Goal: Transaction & Acquisition: Purchase product/service

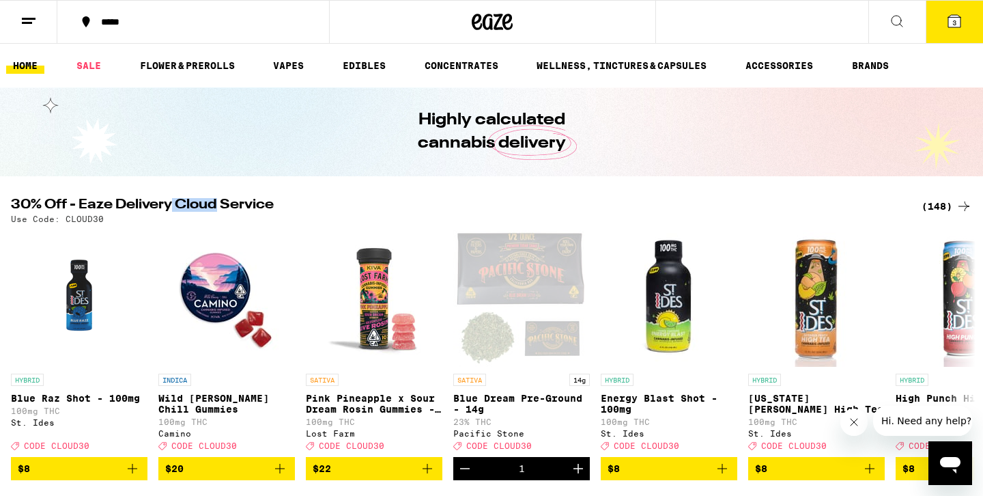
drag, startPoint x: 173, startPoint y: 199, endPoint x: 220, endPoint y: 200, distance: 47.1
click at [220, 200] on h2 "30% Off - Eaze Delivery Cloud Service" at bounding box center [458, 206] width 894 height 16
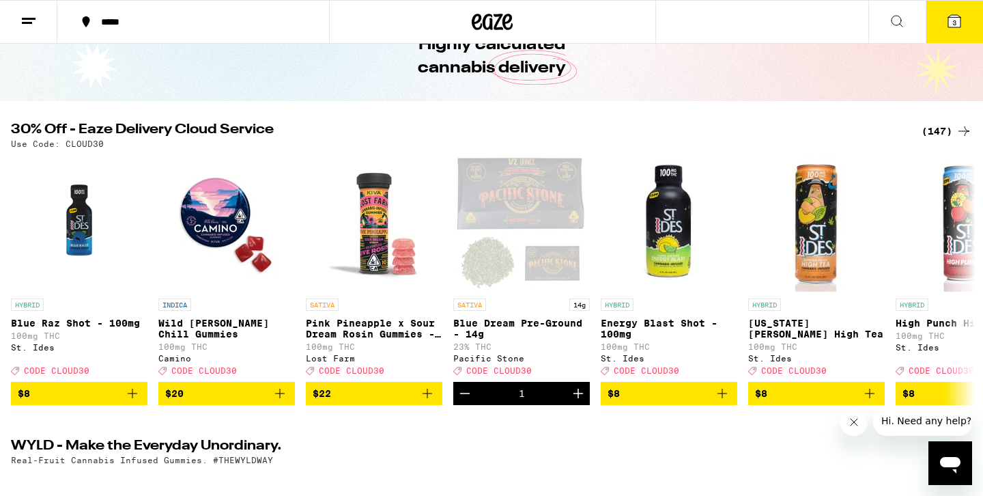
click at [934, 137] on div "(147)" at bounding box center [947, 131] width 51 height 16
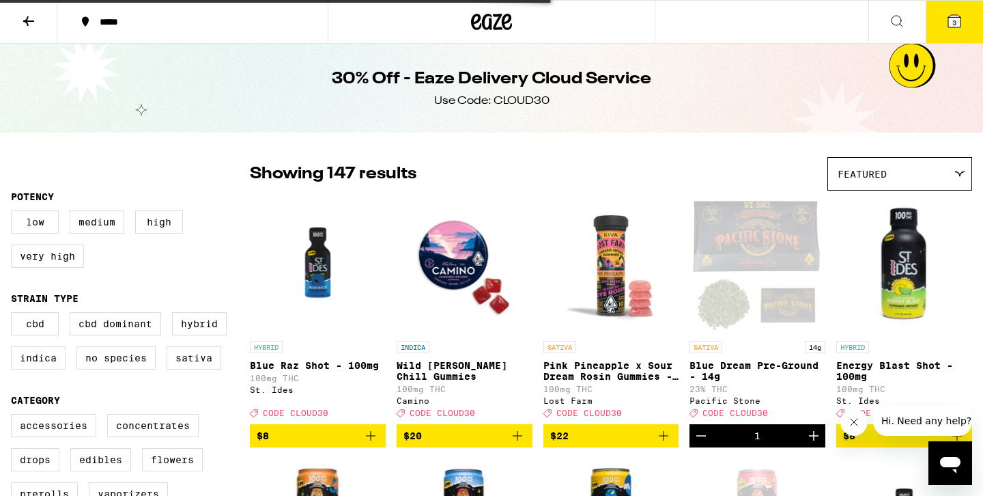
click at [957, 27] on icon at bounding box center [954, 21] width 12 height 12
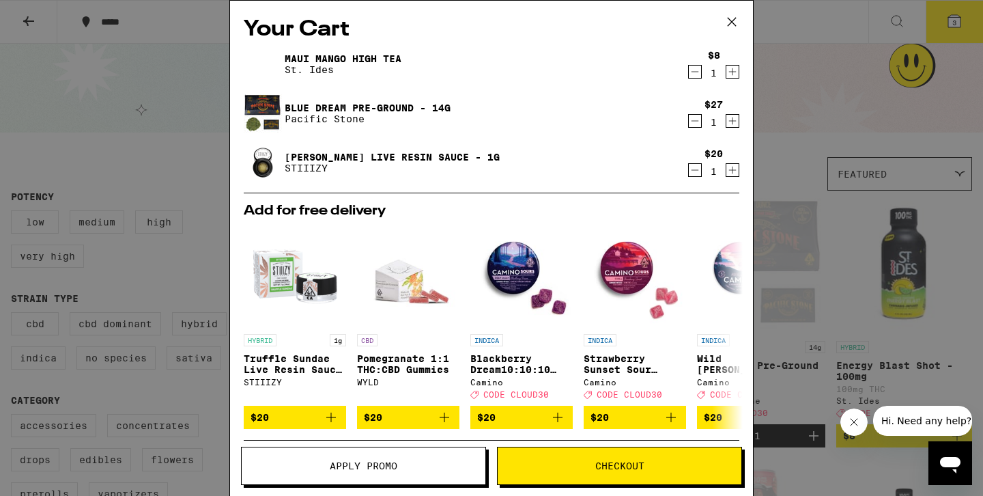
click at [692, 78] on icon "Decrement" at bounding box center [695, 71] width 12 height 16
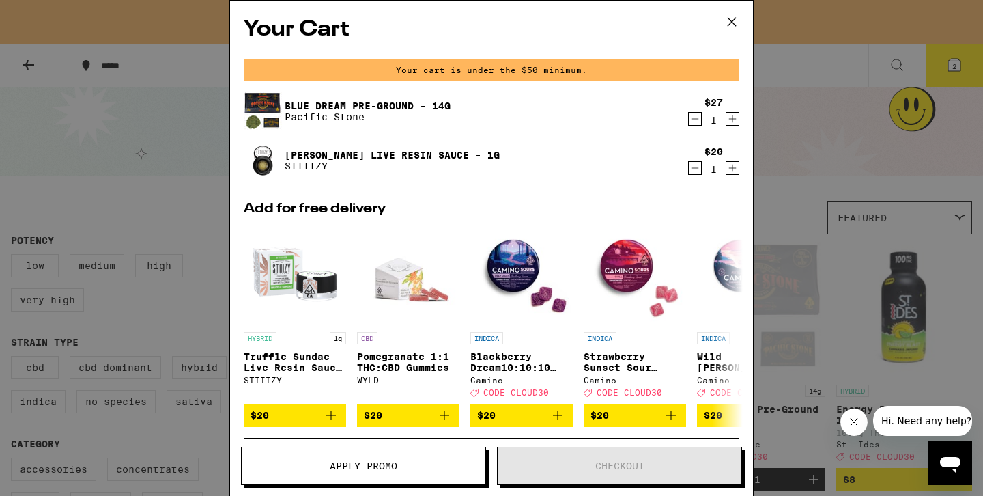
click at [732, 23] on icon at bounding box center [732, 22] width 20 height 20
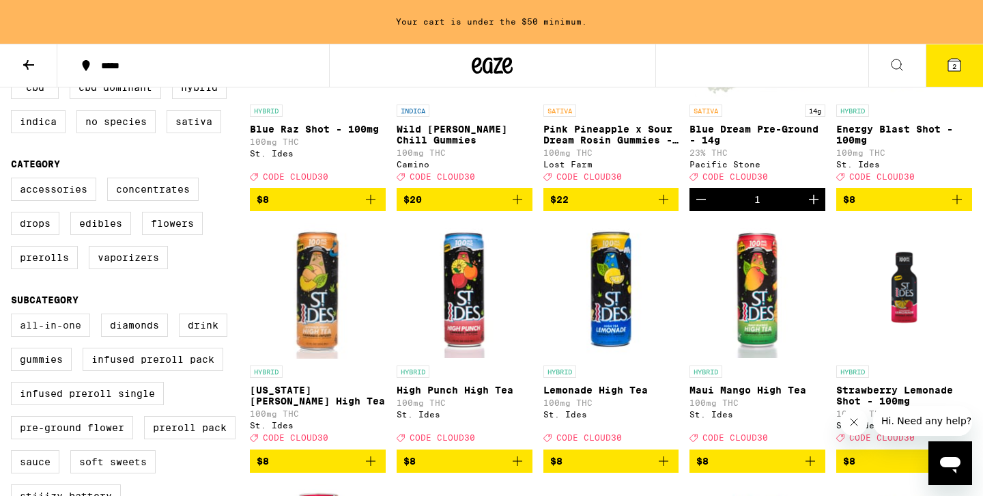
scroll to position [281, 0]
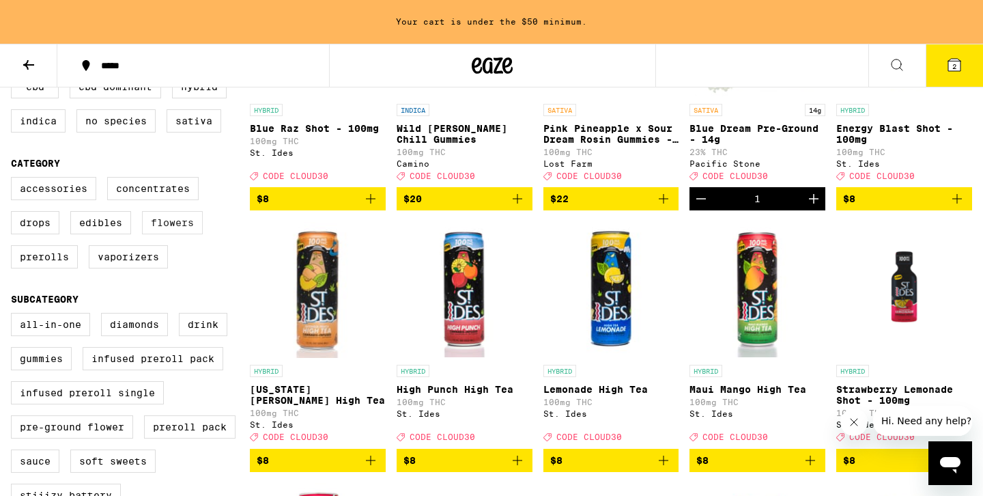
click at [184, 234] on label "Flowers" at bounding box center [172, 222] width 61 height 23
click at [14, 180] on input "Flowers" at bounding box center [14, 179] width 1 height 1
checkbox input "true"
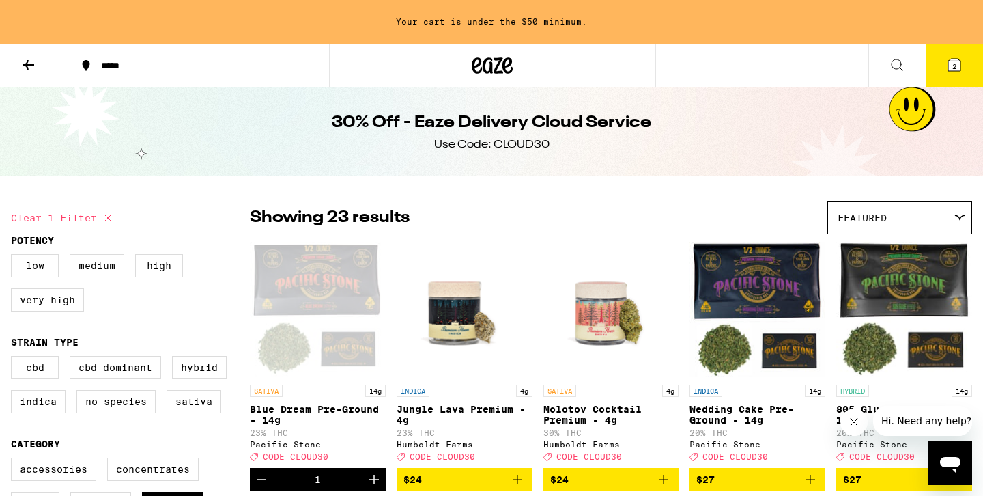
click at [914, 216] on div "Featured" at bounding box center [899, 217] width 143 height 32
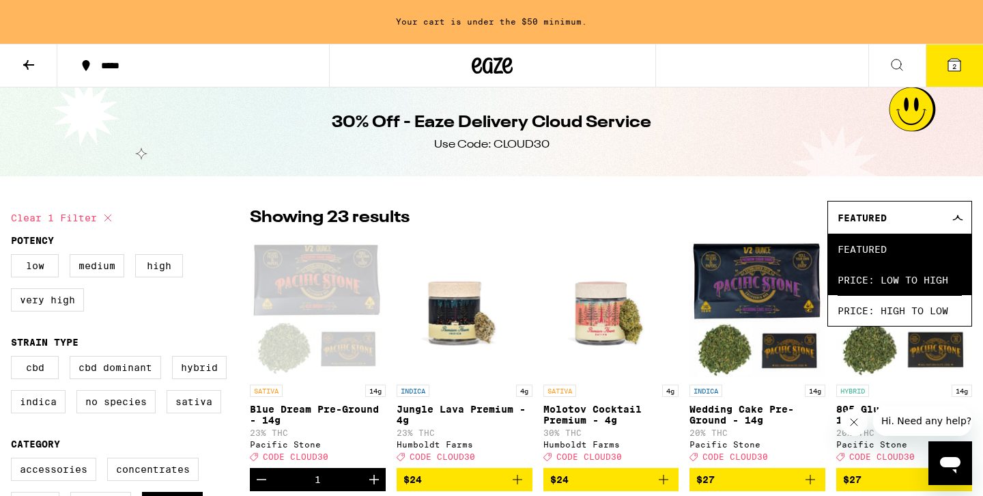
click at [886, 276] on span "Price: Low to High" at bounding box center [900, 279] width 124 height 31
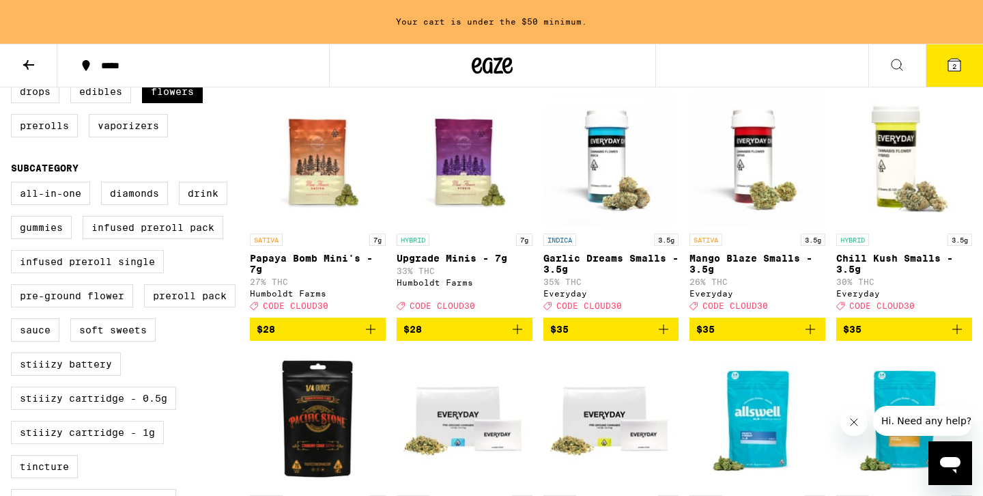
scroll to position [421, 0]
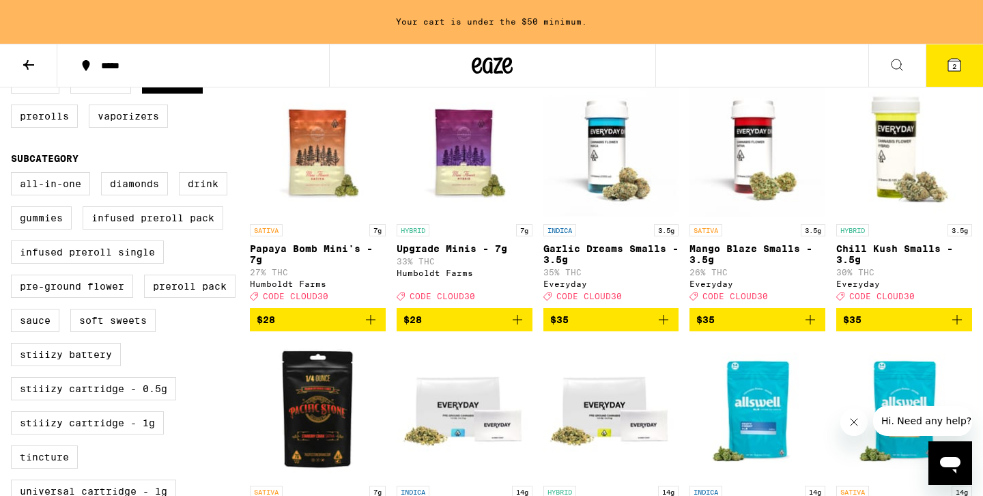
click at [525, 328] on icon "Add to bag" at bounding box center [517, 319] width 16 height 16
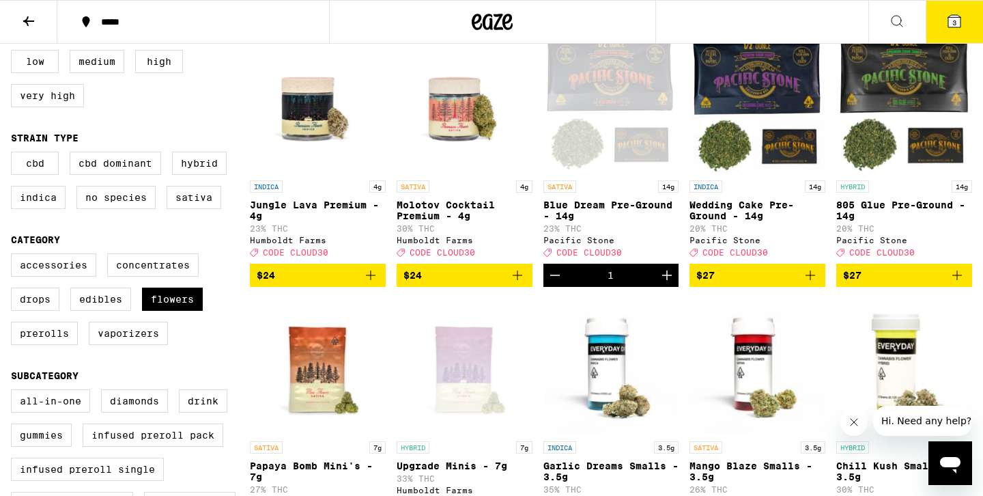
scroll to position [157, 0]
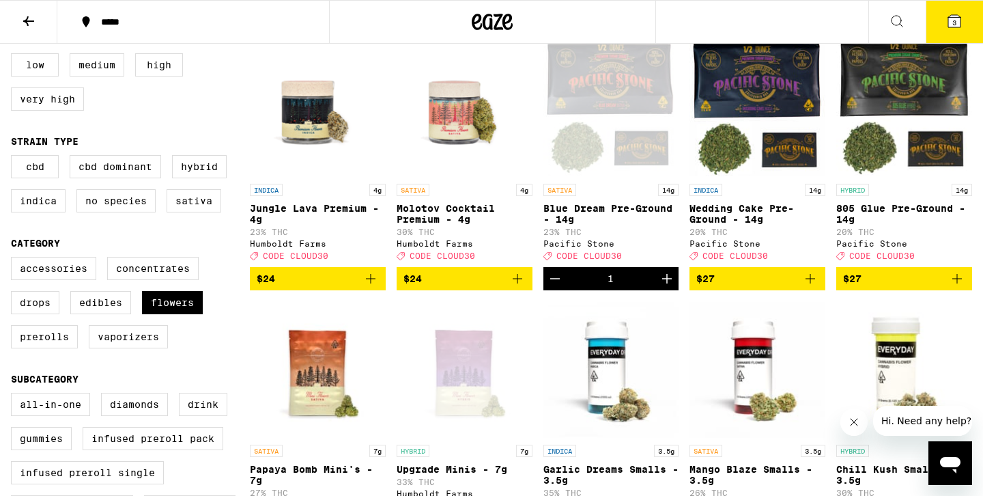
click at [562, 287] on icon "Decrement" at bounding box center [555, 278] width 16 height 16
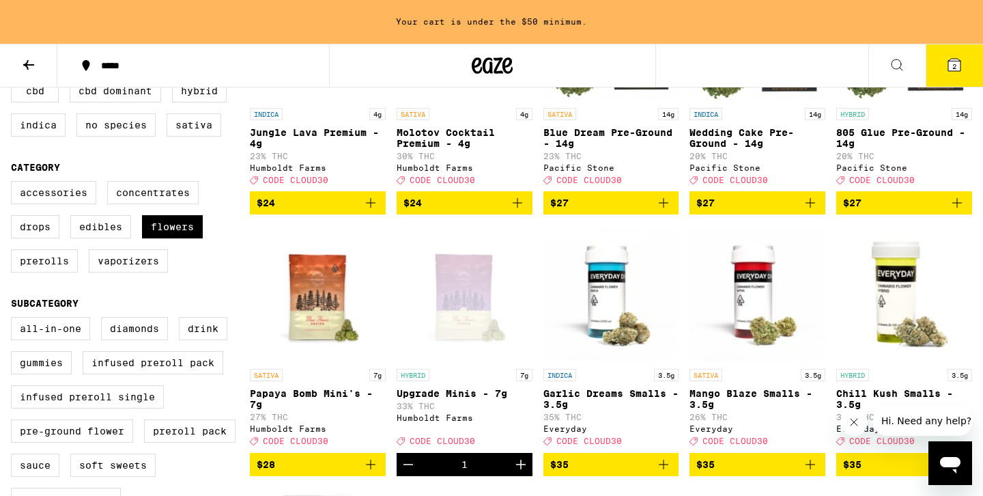
scroll to position [274, 0]
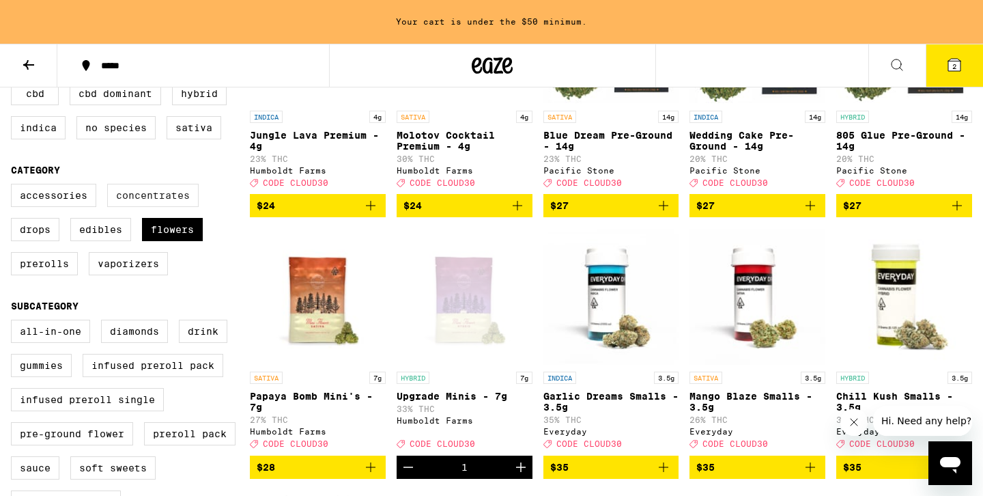
click at [132, 201] on label "Concentrates" at bounding box center [152, 195] width 91 height 23
click at [14, 186] on input "Concentrates" at bounding box center [14, 186] width 1 height 1
checkbox input "true"
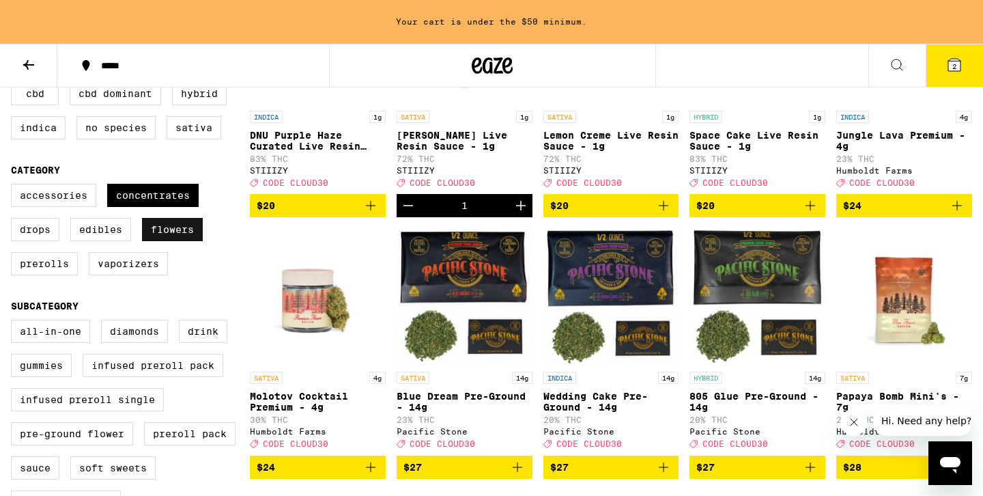
click at [161, 240] on label "Flowers" at bounding box center [172, 229] width 61 height 23
click at [14, 186] on input "Flowers" at bounding box center [14, 186] width 1 height 1
checkbox input "false"
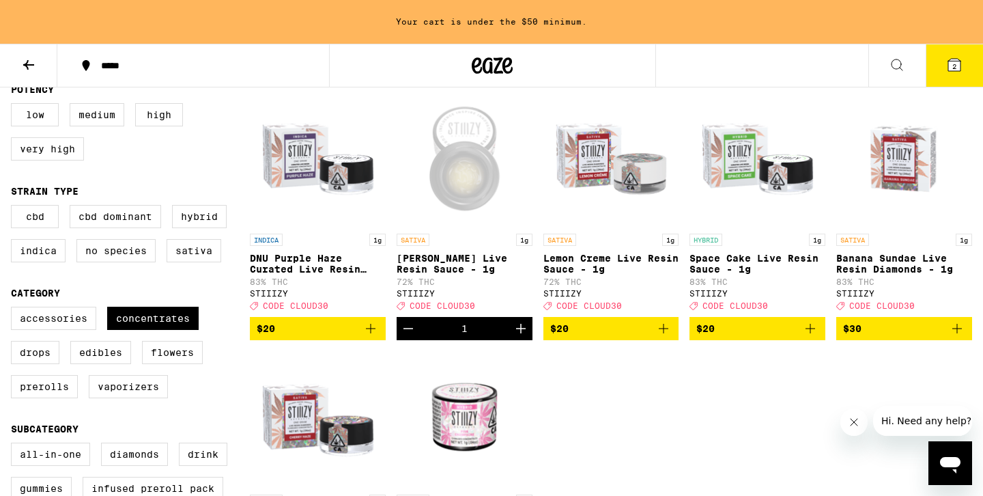
scroll to position [152, 0]
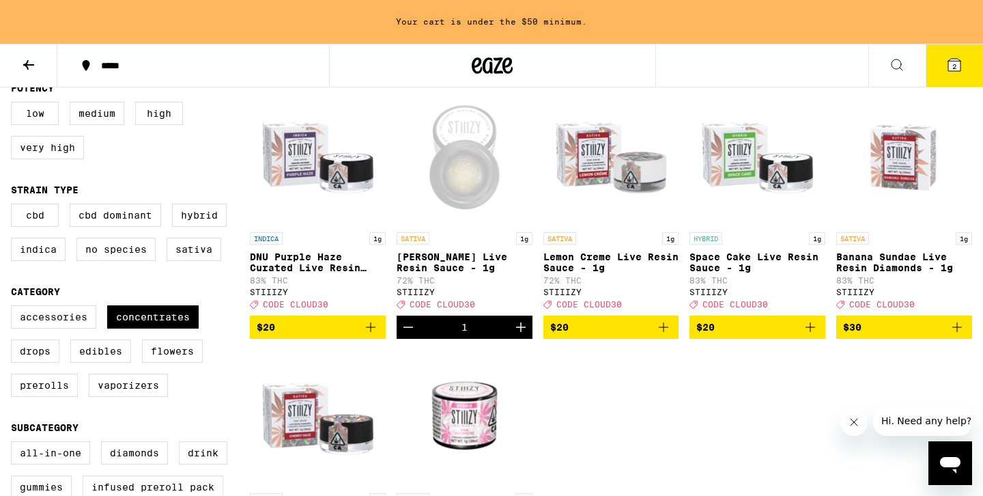
click at [405, 335] on icon "Decrement" at bounding box center [408, 327] width 16 height 16
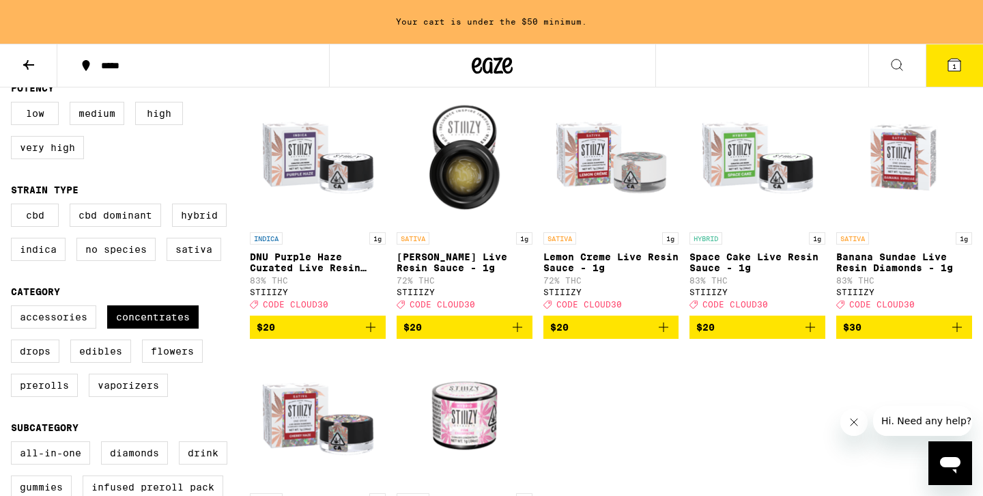
scroll to position [159, 0]
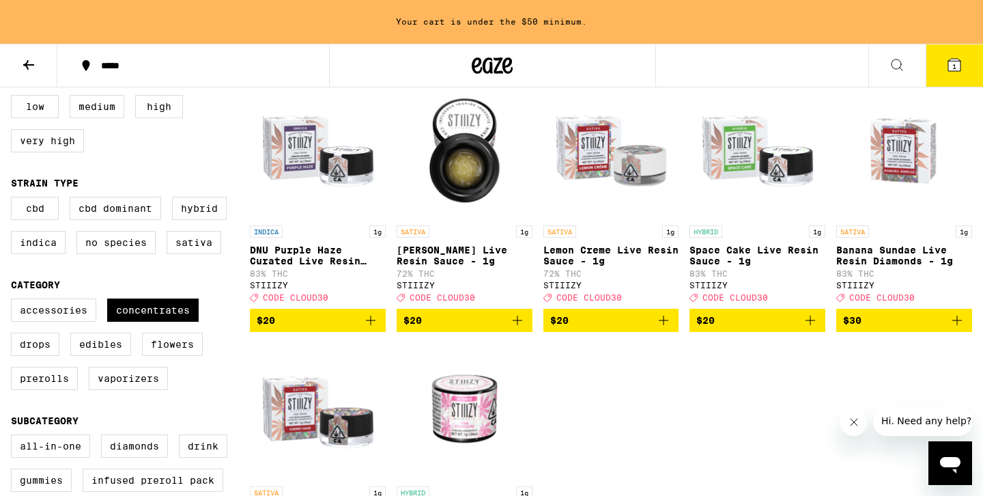
click at [811, 328] on icon "Add to bag" at bounding box center [810, 320] width 16 height 16
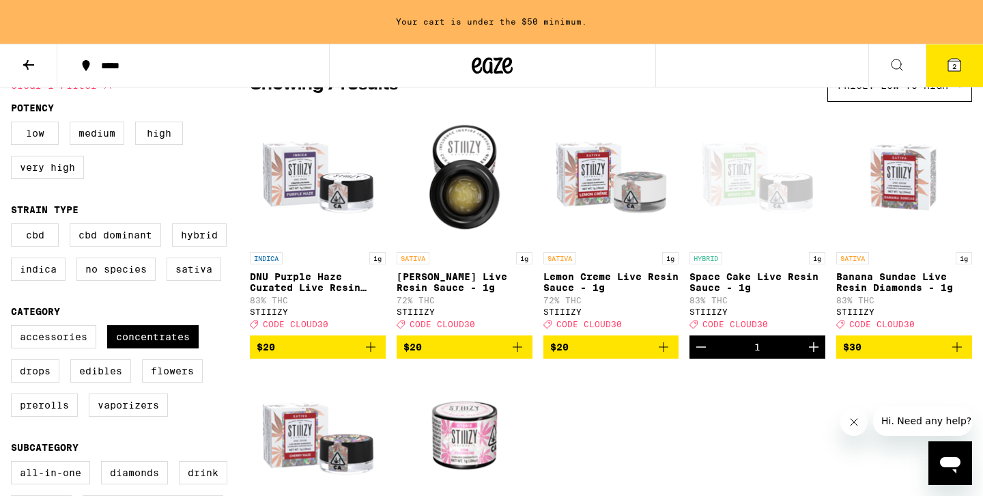
scroll to position [132, 0]
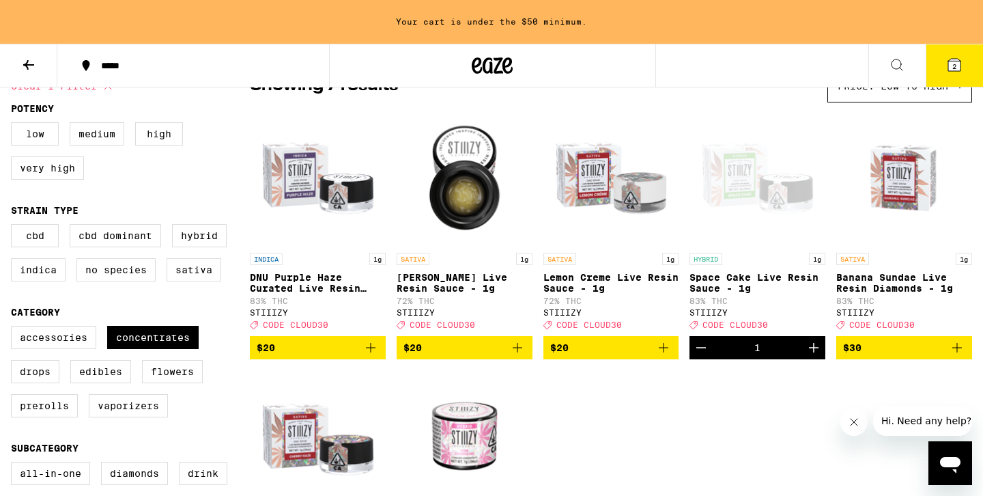
click at [36, 369] on div "Accessories Concentrates Drops Edibles Flowers Prerolls Vaporizers" at bounding box center [130, 377] width 239 height 102
click at [40, 349] on label "Accessories" at bounding box center [53, 337] width 85 height 23
click at [14, 328] on input "Accessories" at bounding box center [14, 328] width 1 height 1
checkbox input "true"
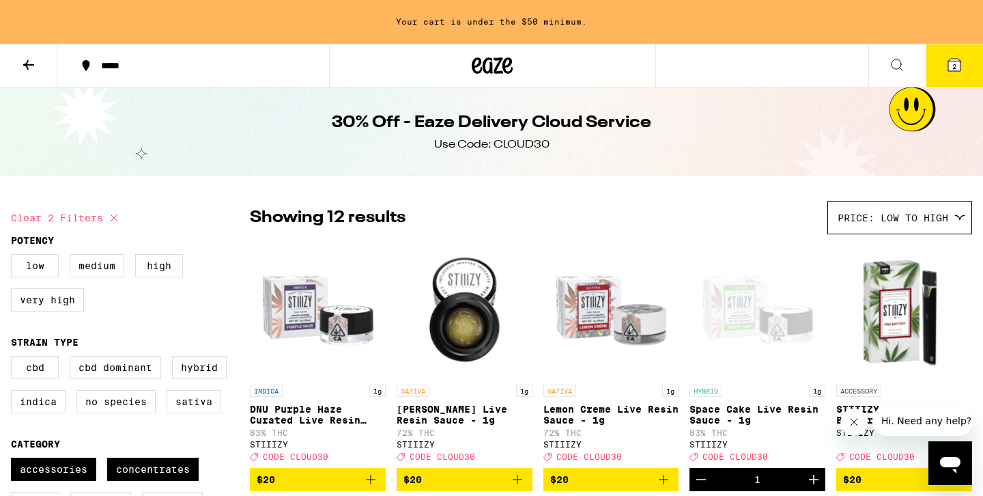
click at [485, 63] on icon at bounding box center [493, 65] width 20 height 16
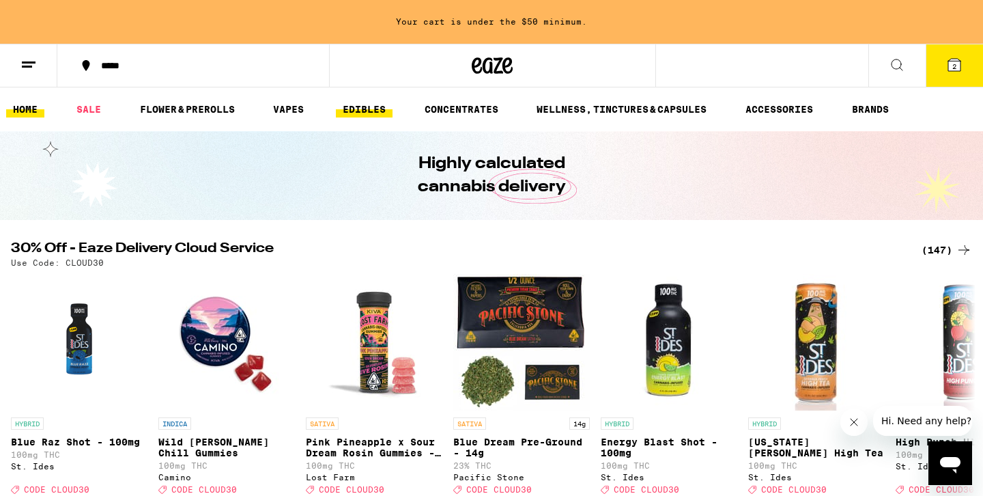
click at [345, 108] on link "EDIBLES" at bounding box center [364, 109] width 57 height 16
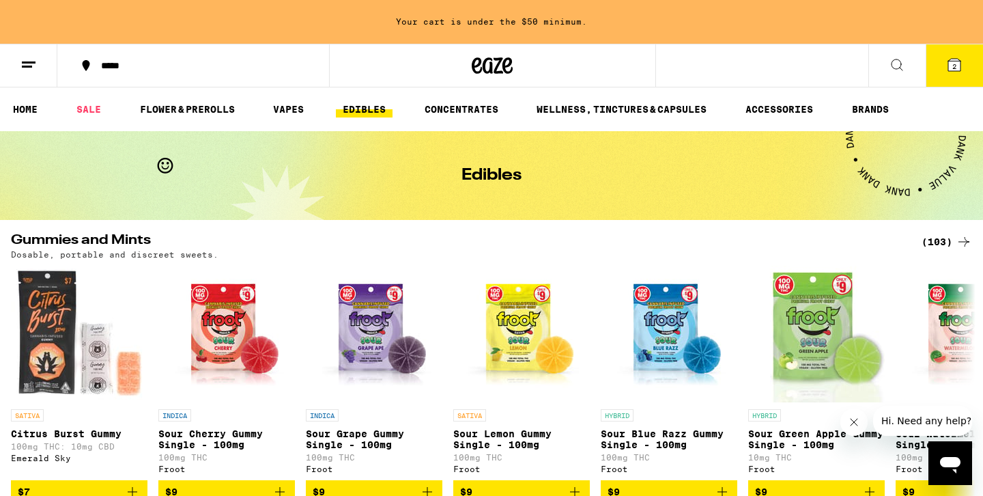
click at [946, 242] on div "(103)" at bounding box center [947, 242] width 51 height 16
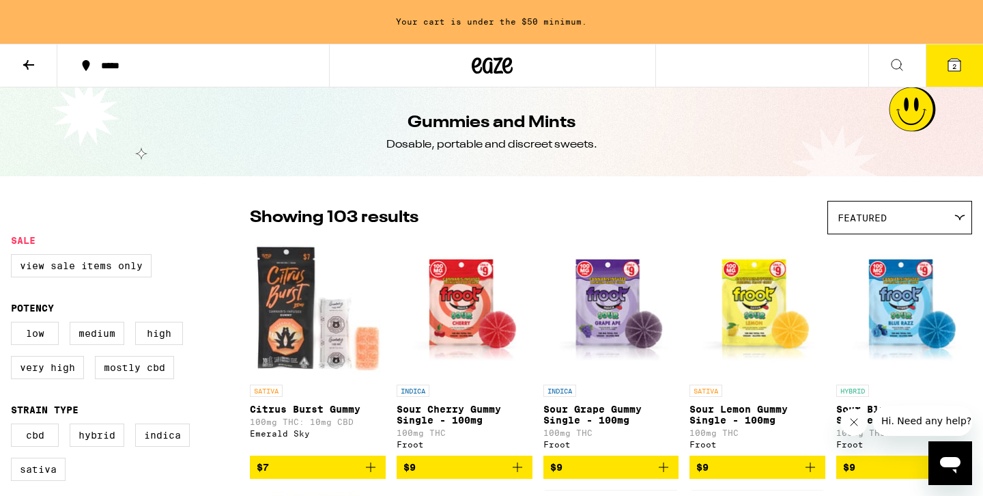
click at [871, 218] on span "Featured" at bounding box center [862, 217] width 49 height 11
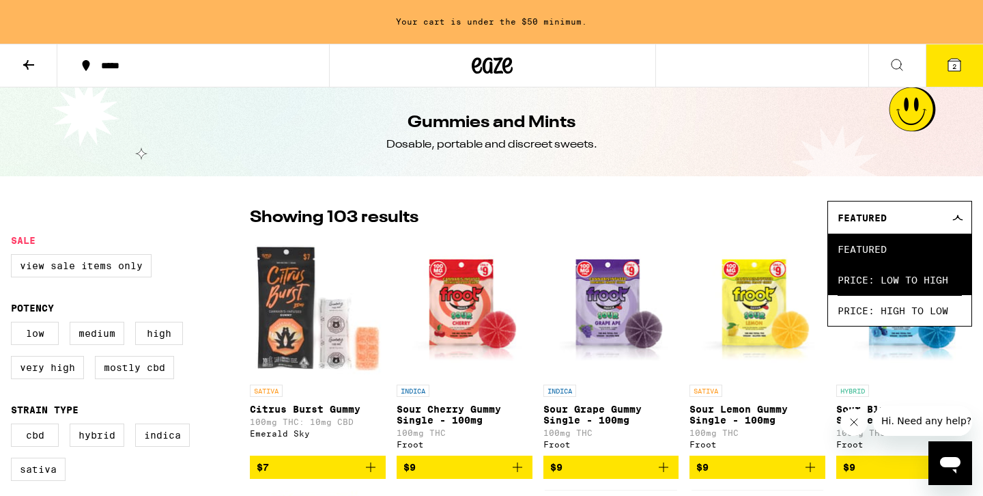
click at [884, 281] on span "Price: Low to High" at bounding box center [900, 279] width 124 height 31
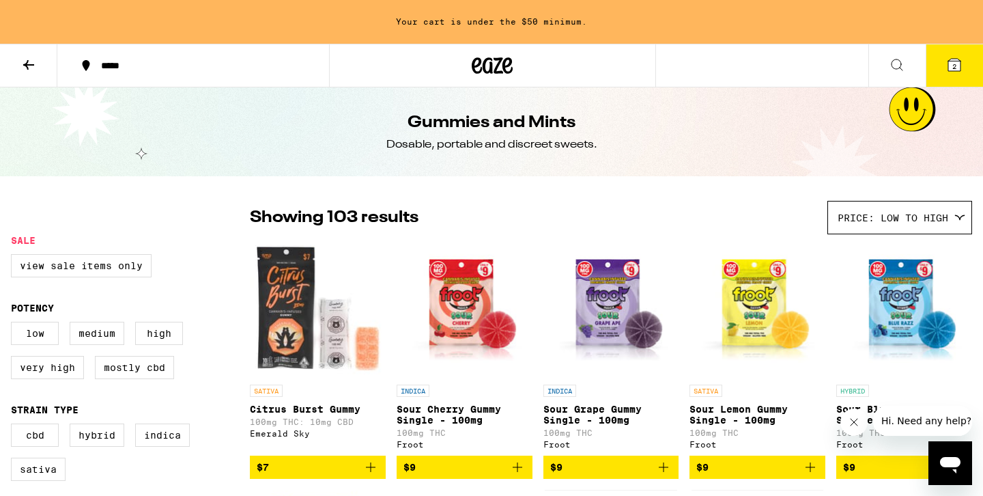
click at [514, 70] on div at bounding box center [492, 66] width 327 height 44
click at [485, 70] on icon at bounding box center [492, 65] width 41 height 25
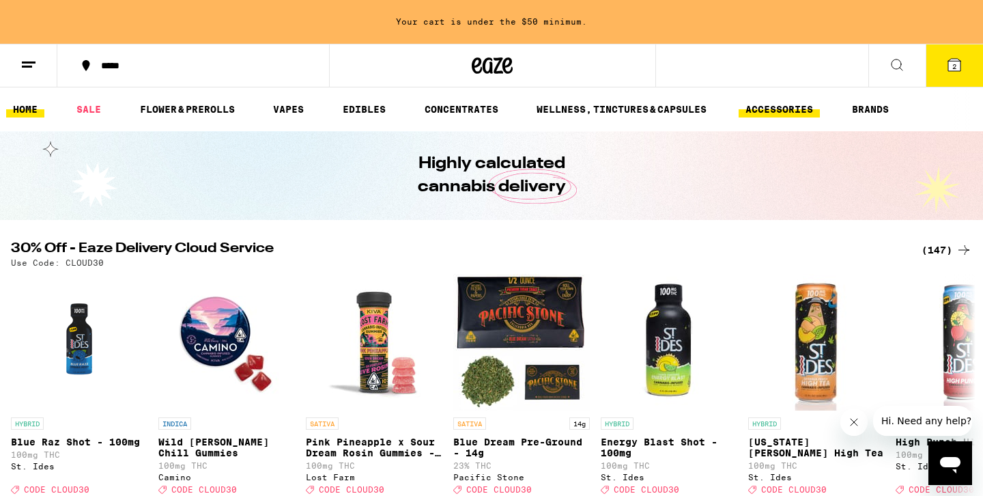
click at [786, 117] on link "ACCESSORIES" at bounding box center [779, 109] width 81 height 16
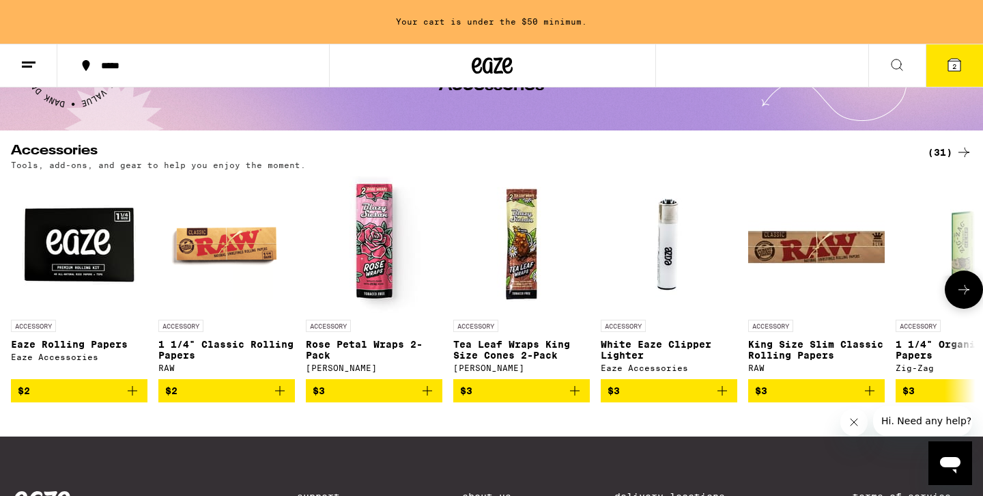
scroll to position [91, 0]
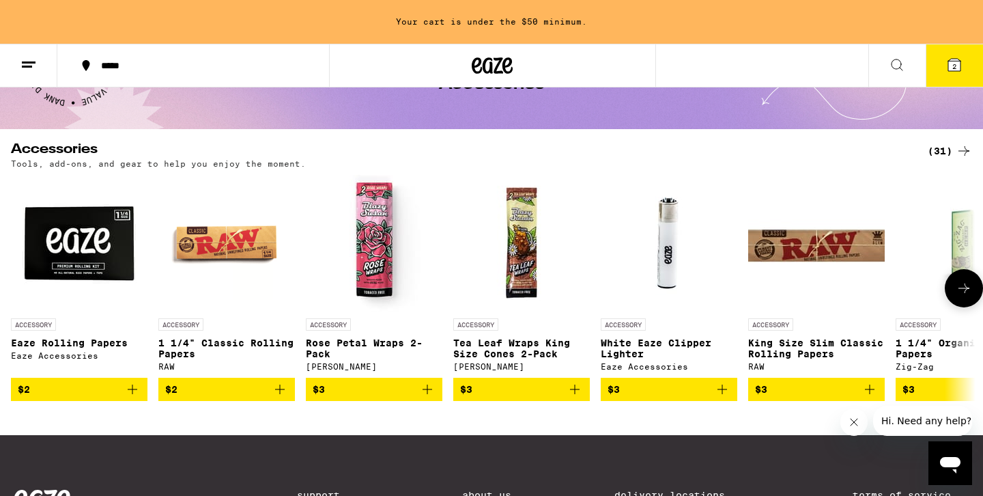
click at [287, 397] on icon "Add to bag" at bounding box center [280, 389] width 16 height 16
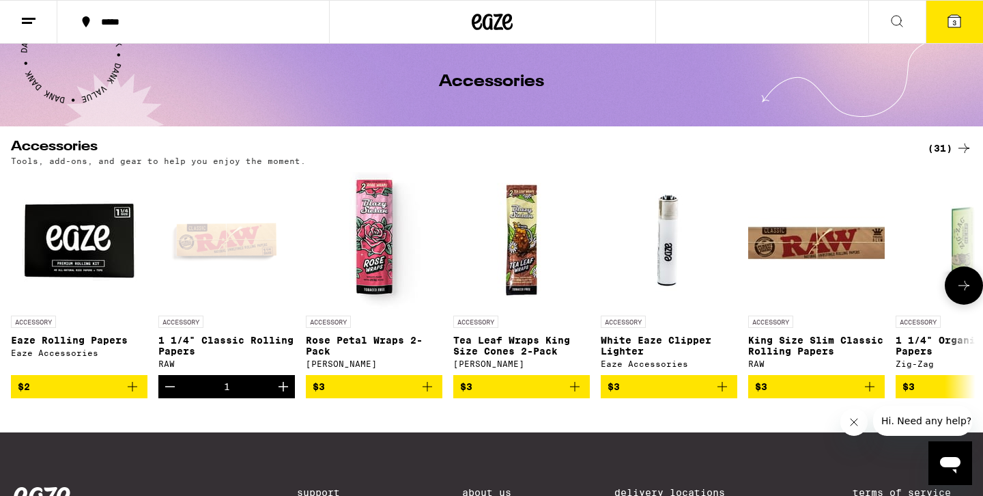
scroll to position [0, 0]
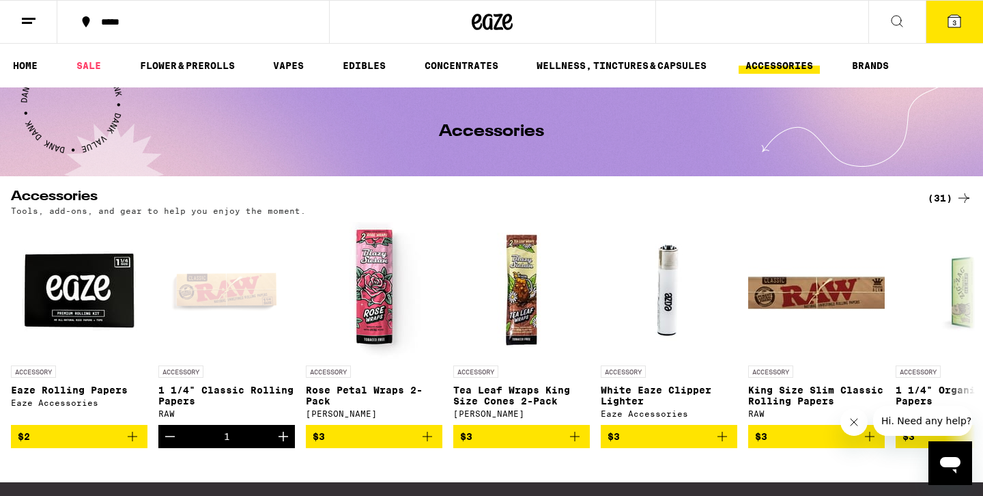
click at [937, 18] on button "3" at bounding box center [954, 22] width 57 height 42
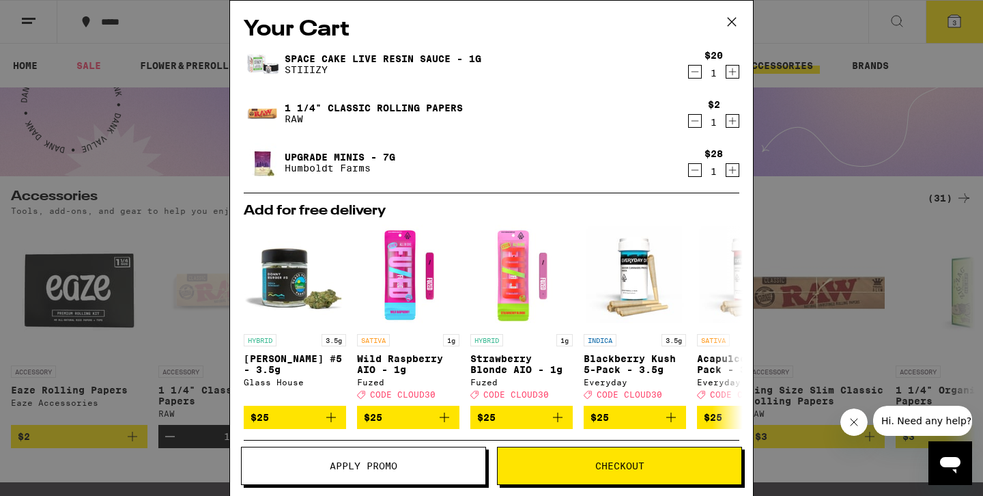
click at [393, 469] on span "Apply Promo" at bounding box center [364, 466] width 68 height 10
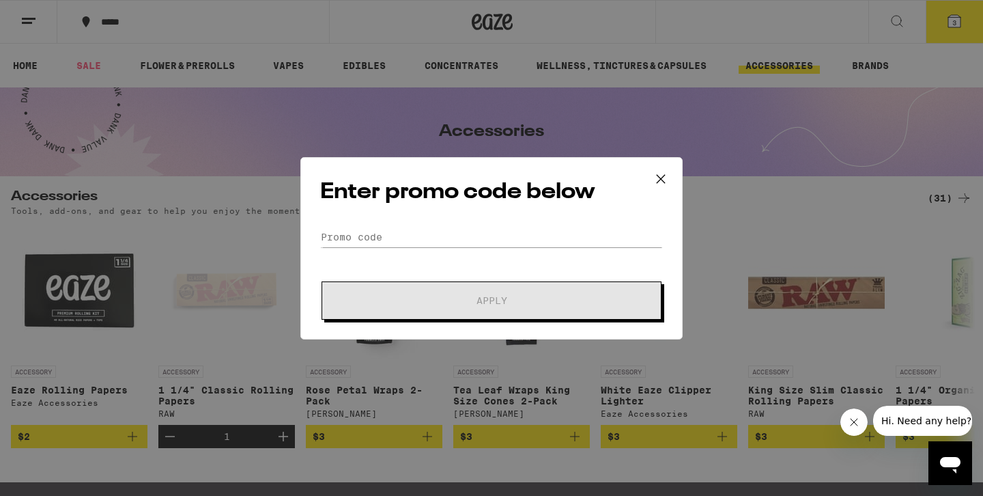
click at [582, 202] on h2 "Enter promo code below" at bounding box center [491, 192] width 343 height 31
click at [652, 174] on icon at bounding box center [661, 179] width 20 height 20
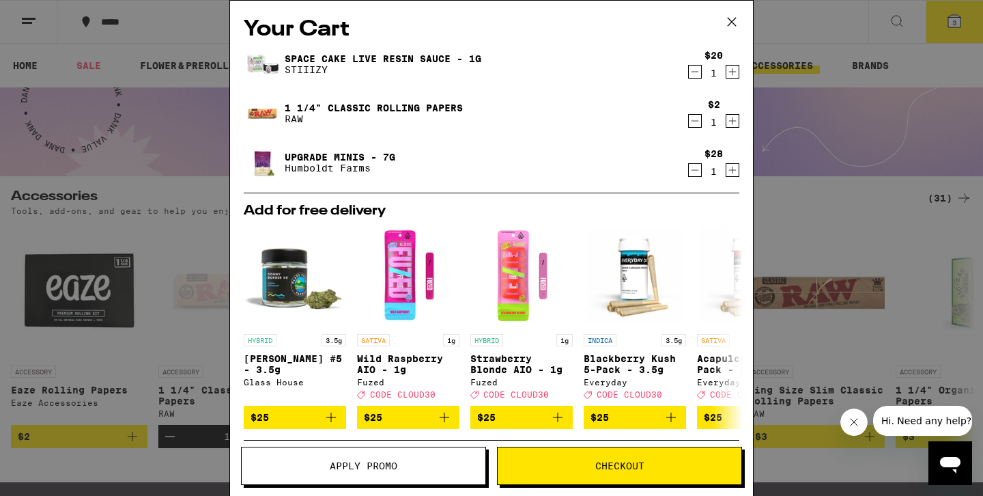
click at [115, 80] on div "Your Cart Space Cake Live Resin Sauce - 1g STIIIZY $20 1 1 1/4" Classic Rolling…" at bounding box center [491, 248] width 983 height 496
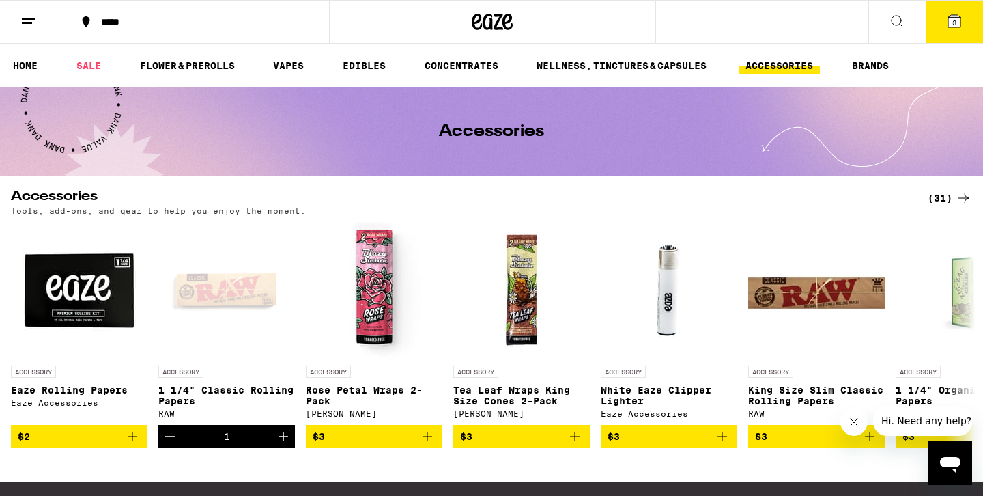
click at [31, 76] on ul "HOME SALE FLOWER & PREROLLS VAPES EDIBLES CONCENTRATES WELLNESS, TINCTURES & CA…" at bounding box center [491, 66] width 983 height 44
click at [27, 63] on link "HOME" at bounding box center [25, 65] width 38 height 16
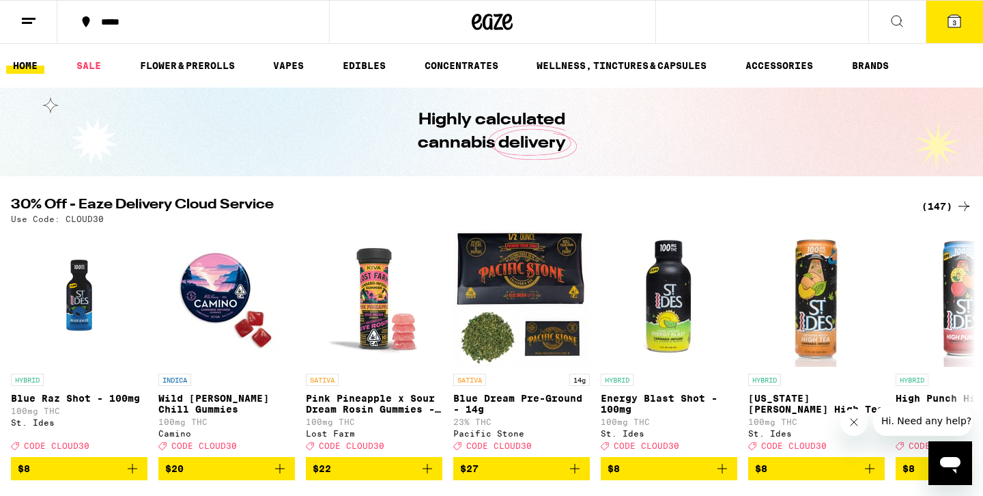
click at [952, 18] on icon at bounding box center [954, 21] width 12 height 12
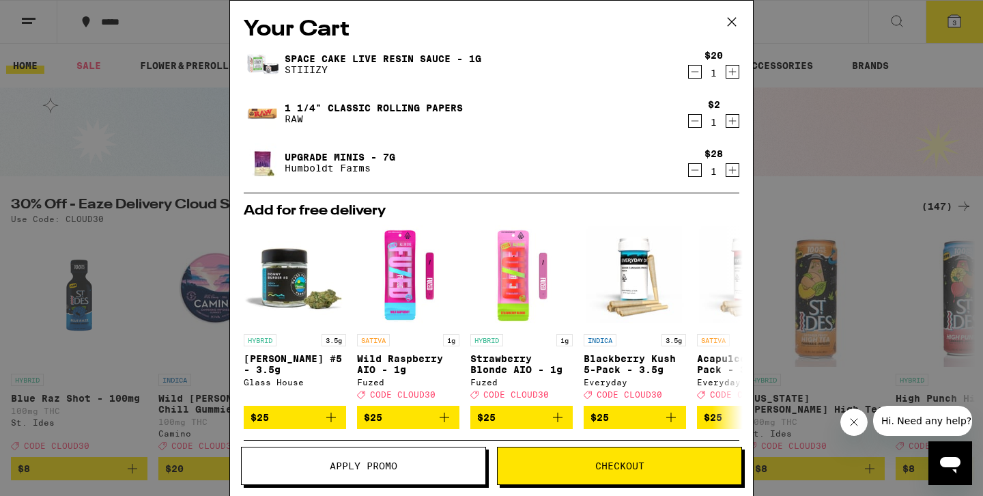
click at [342, 467] on span "Apply Promo" at bounding box center [364, 466] width 68 height 10
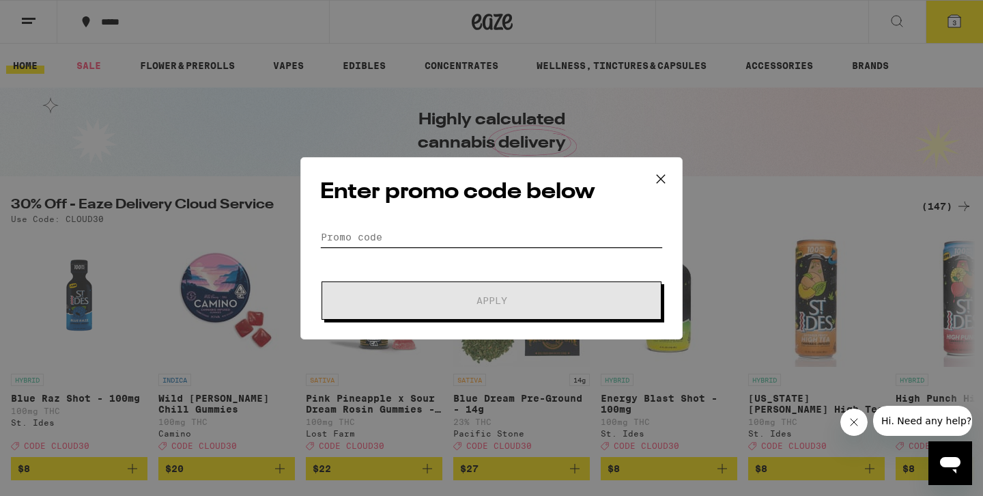
click at [368, 231] on input "Promo Code" at bounding box center [491, 237] width 343 height 20
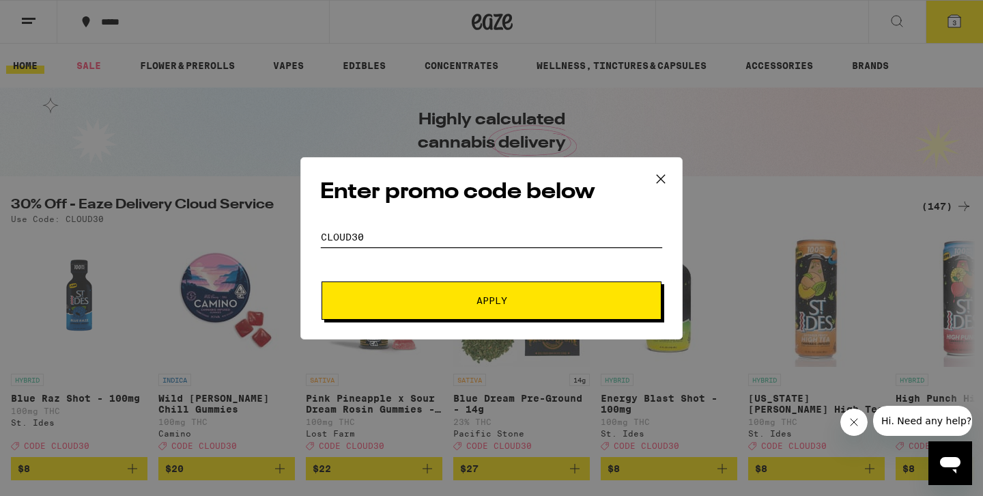
type input "cloud30"
click at [431, 294] on button "Apply" at bounding box center [492, 300] width 340 height 38
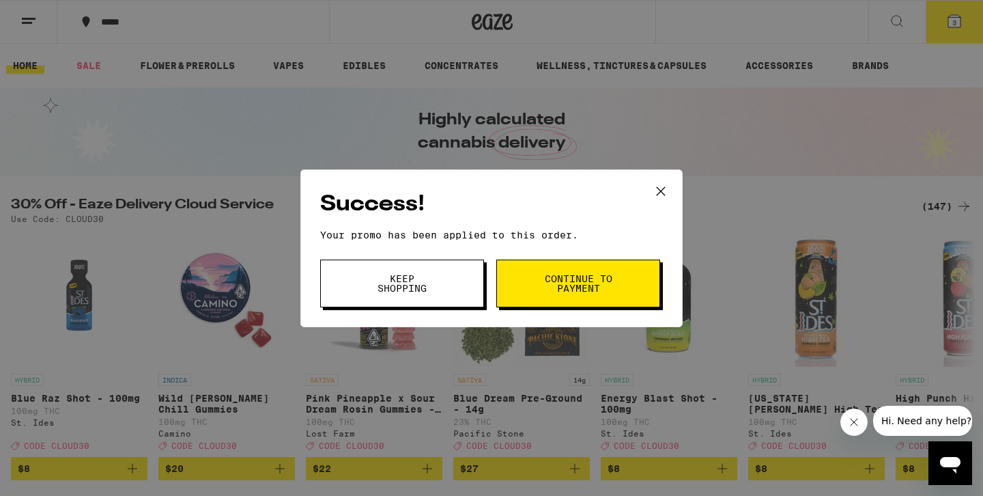
click at [526, 296] on button "Continue to payment" at bounding box center [578, 283] width 164 height 48
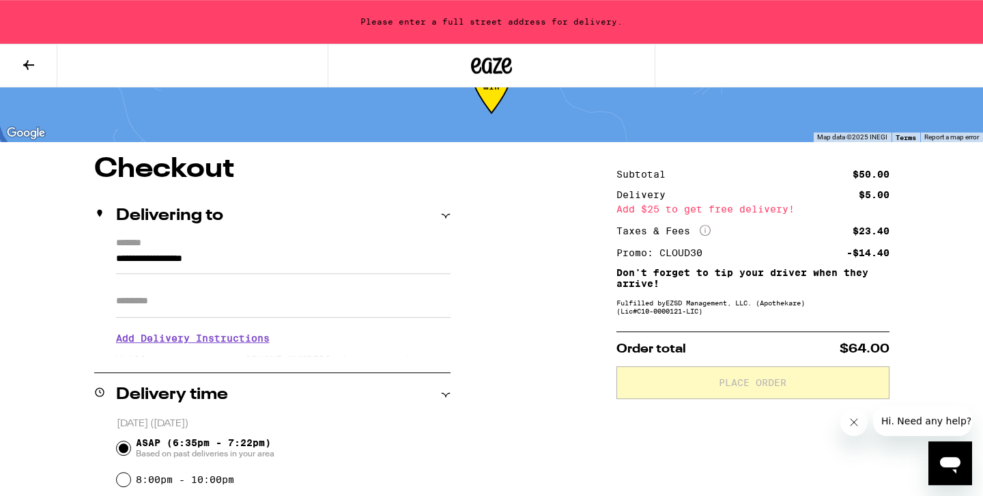
scroll to position [32, 0]
